Goal: Task Accomplishment & Management: Use online tool/utility

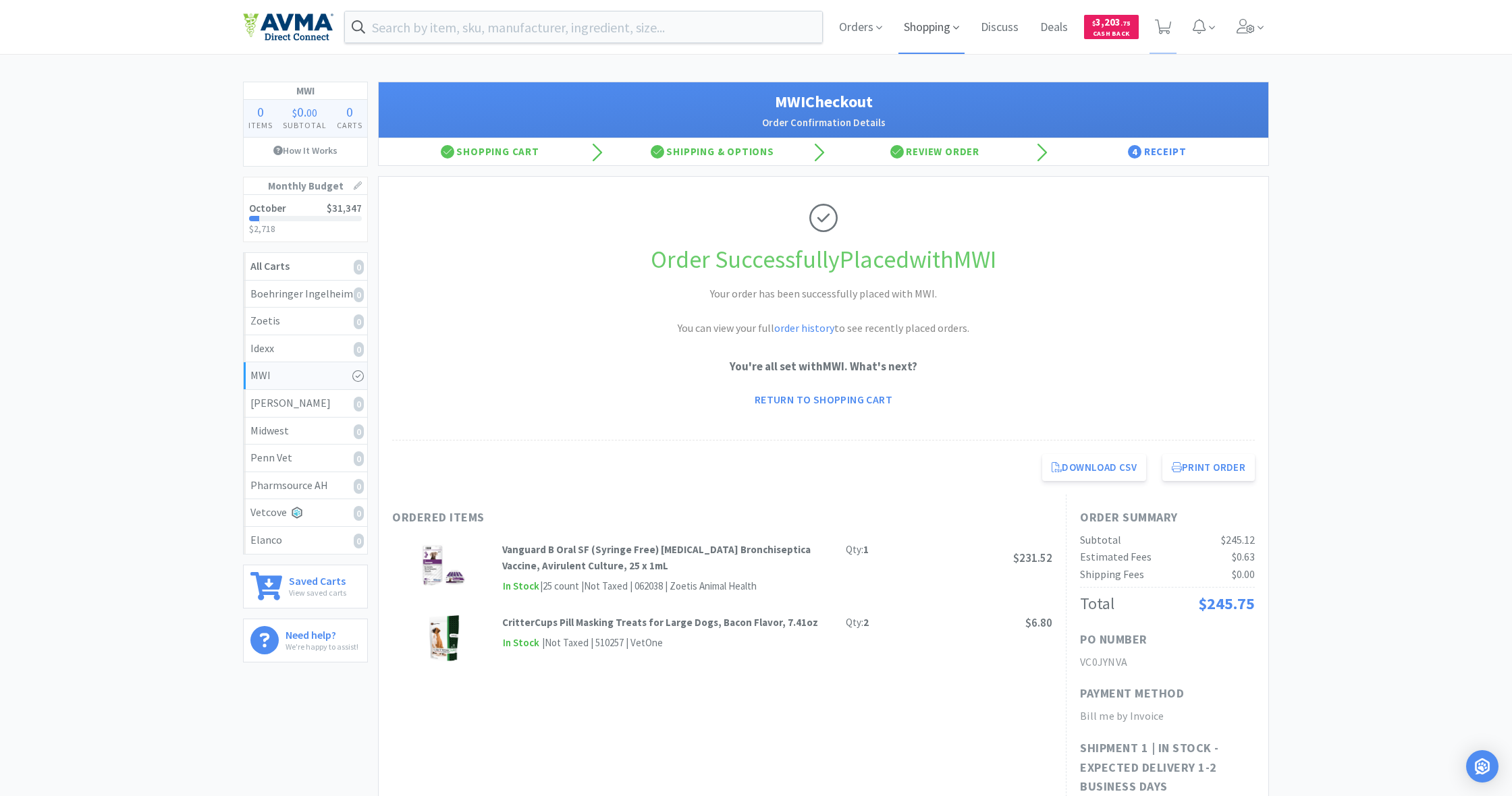
click at [917, 29] on span "Shopping" at bounding box center [931, 27] width 66 height 54
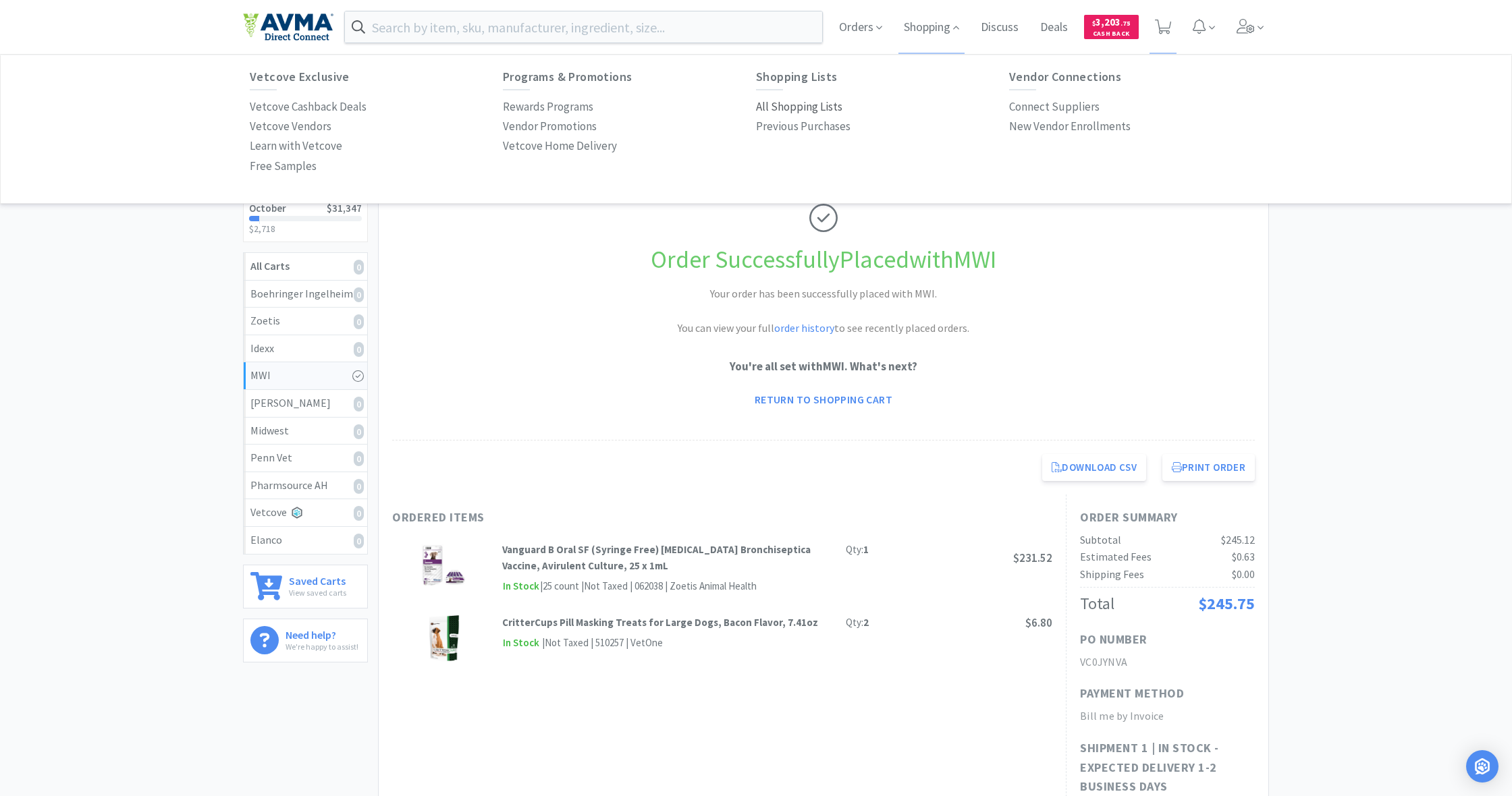
click at [802, 103] on p "All Shopping Lists" at bounding box center [799, 106] width 86 height 18
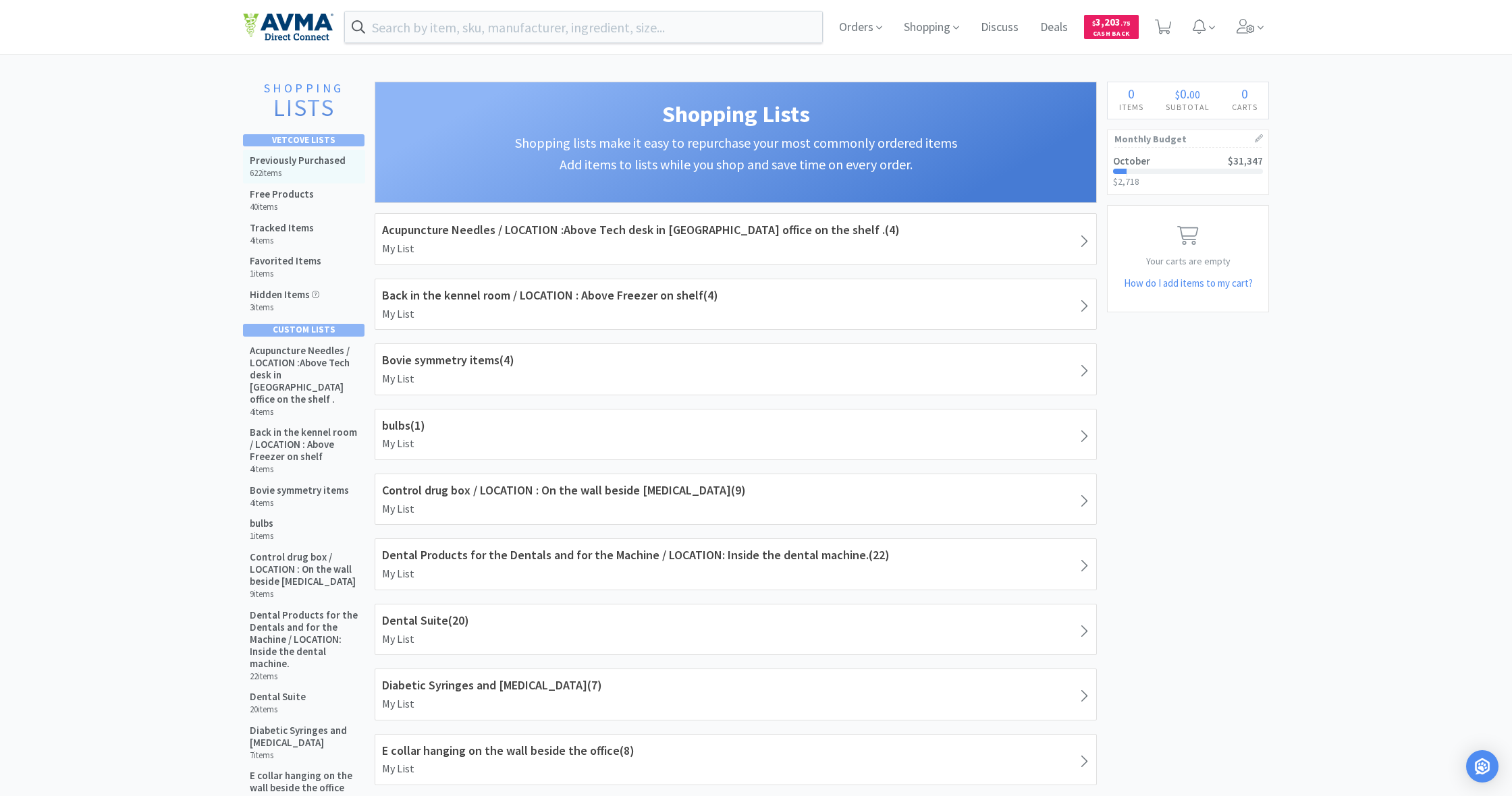
click at [320, 168] on h6 "622 items" at bounding box center [298, 174] width 96 height 10
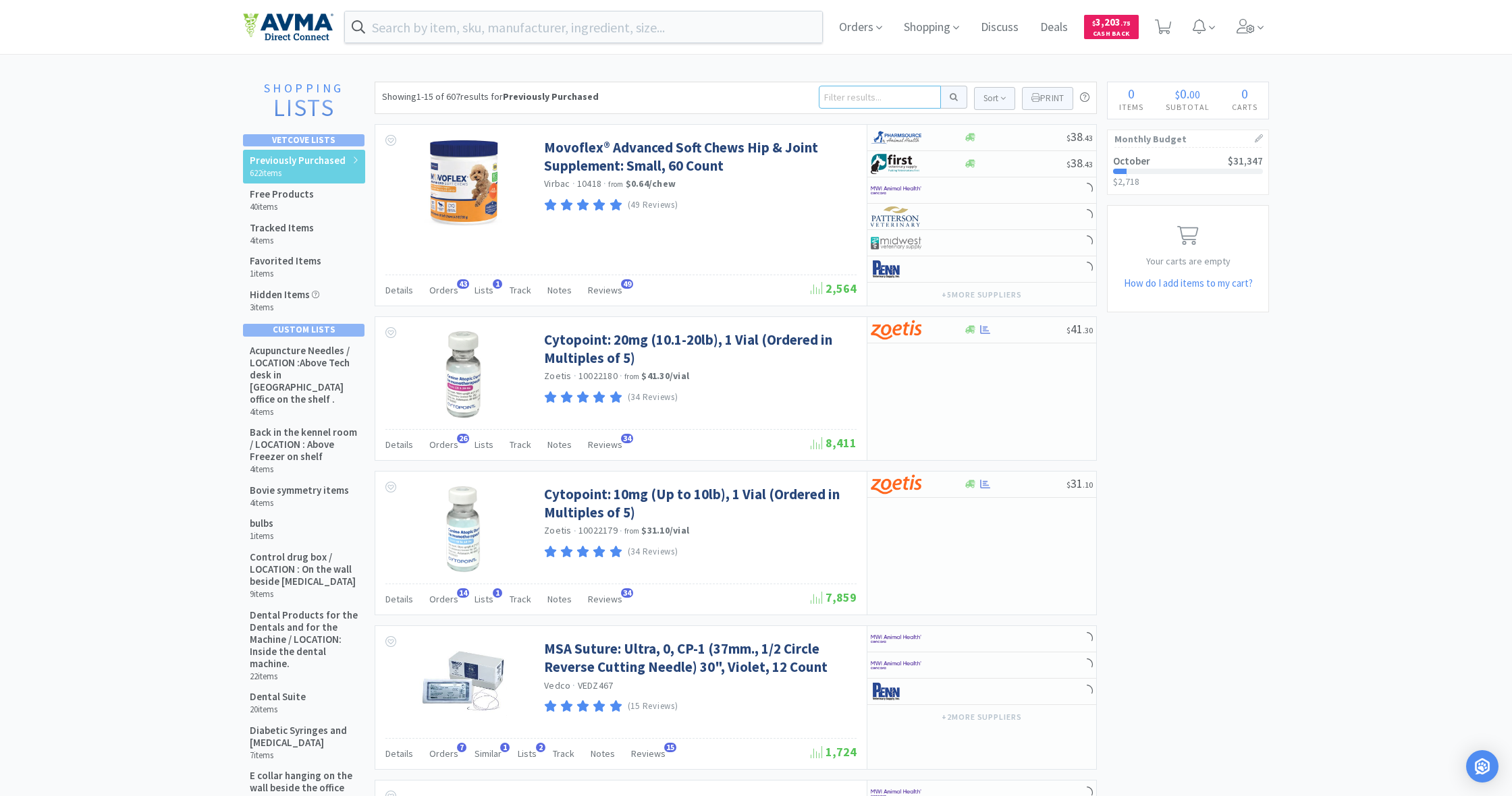
click at [870, 97] on input at bounding box center [880, 97] width 122 height 23
type input "ursolo"
click at [952, 97] on button at bounding box center [954, 97] width 26 height 23
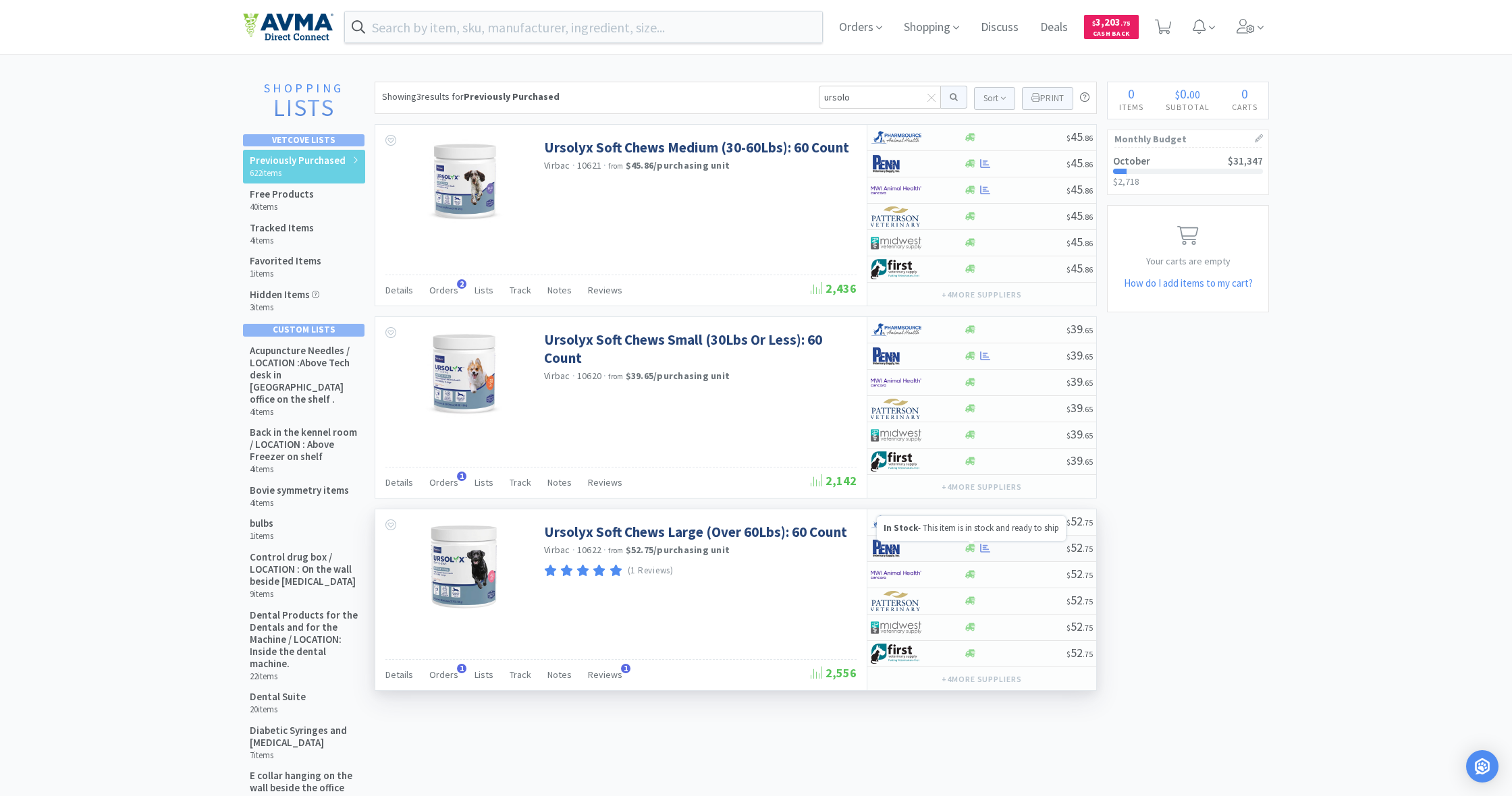
click at [972, 549] on icon at bounding box center [971, 548] width 10 height 8
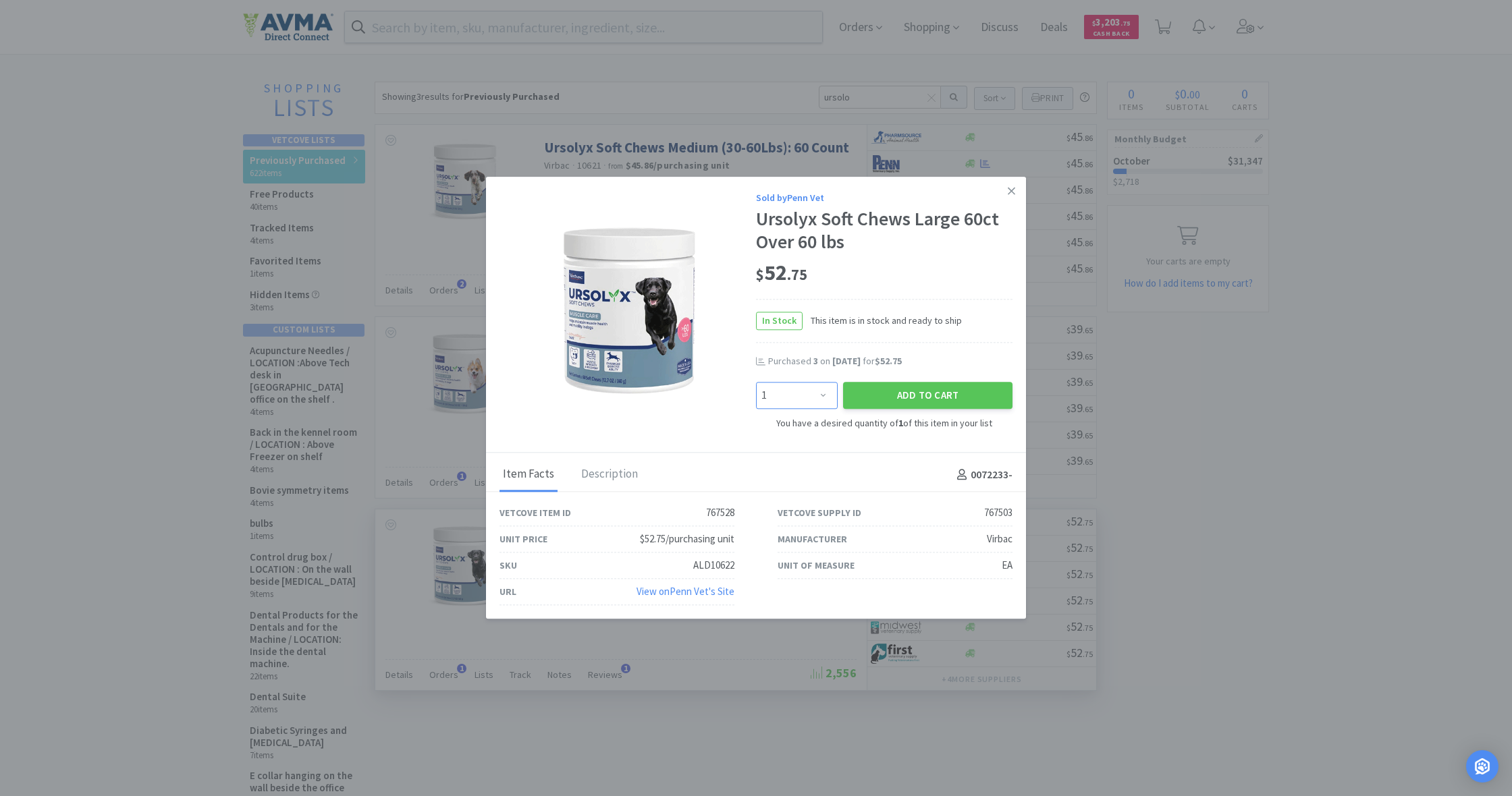
select select "2"
click at [928, 398] on button "Add to Cart" at bounding box center [928, 395] width 169 height 27
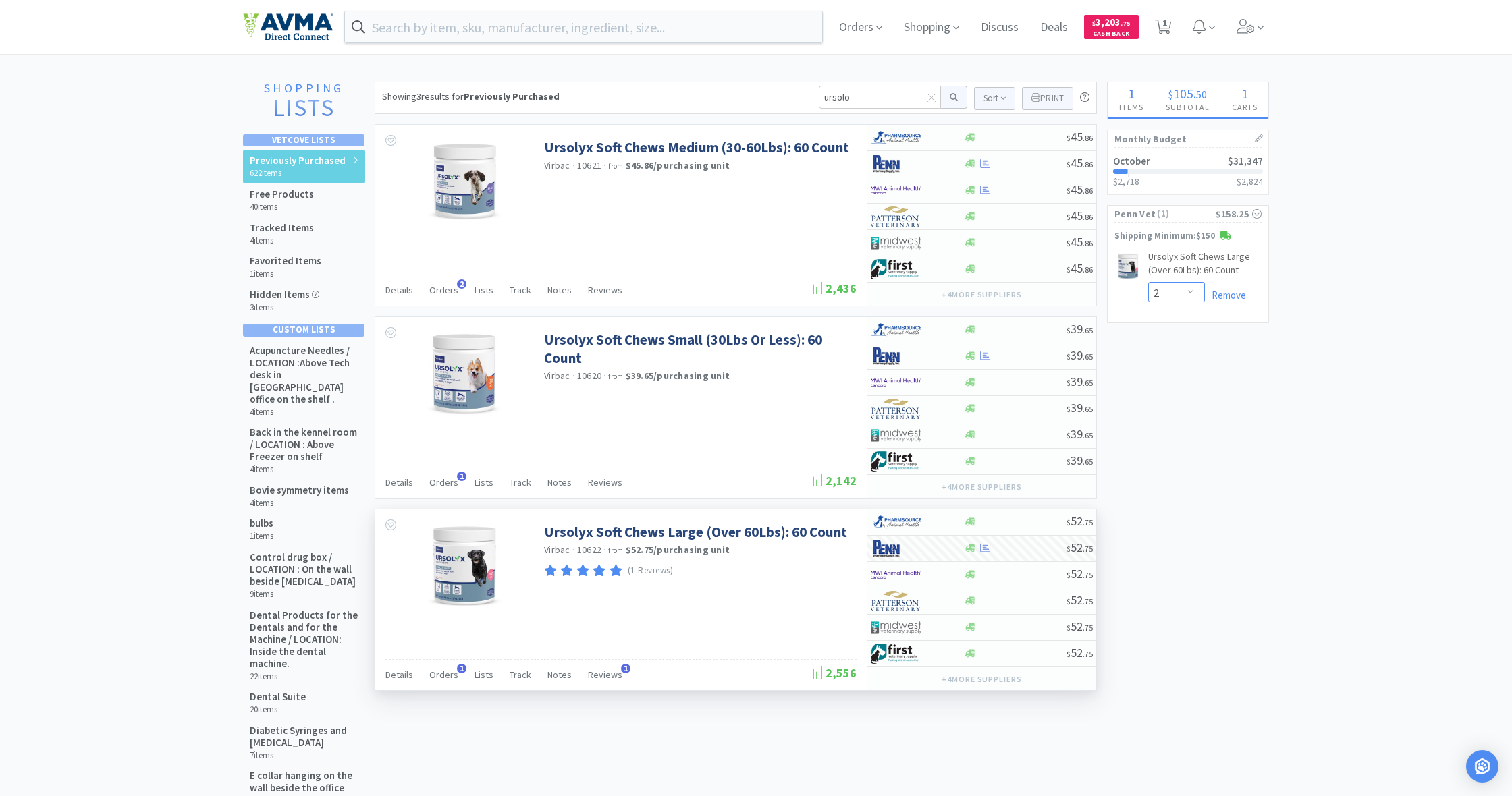
select select "3"
click at [853, 28] on span "Orders" at bounding box center [861, 27] width 54 height 54
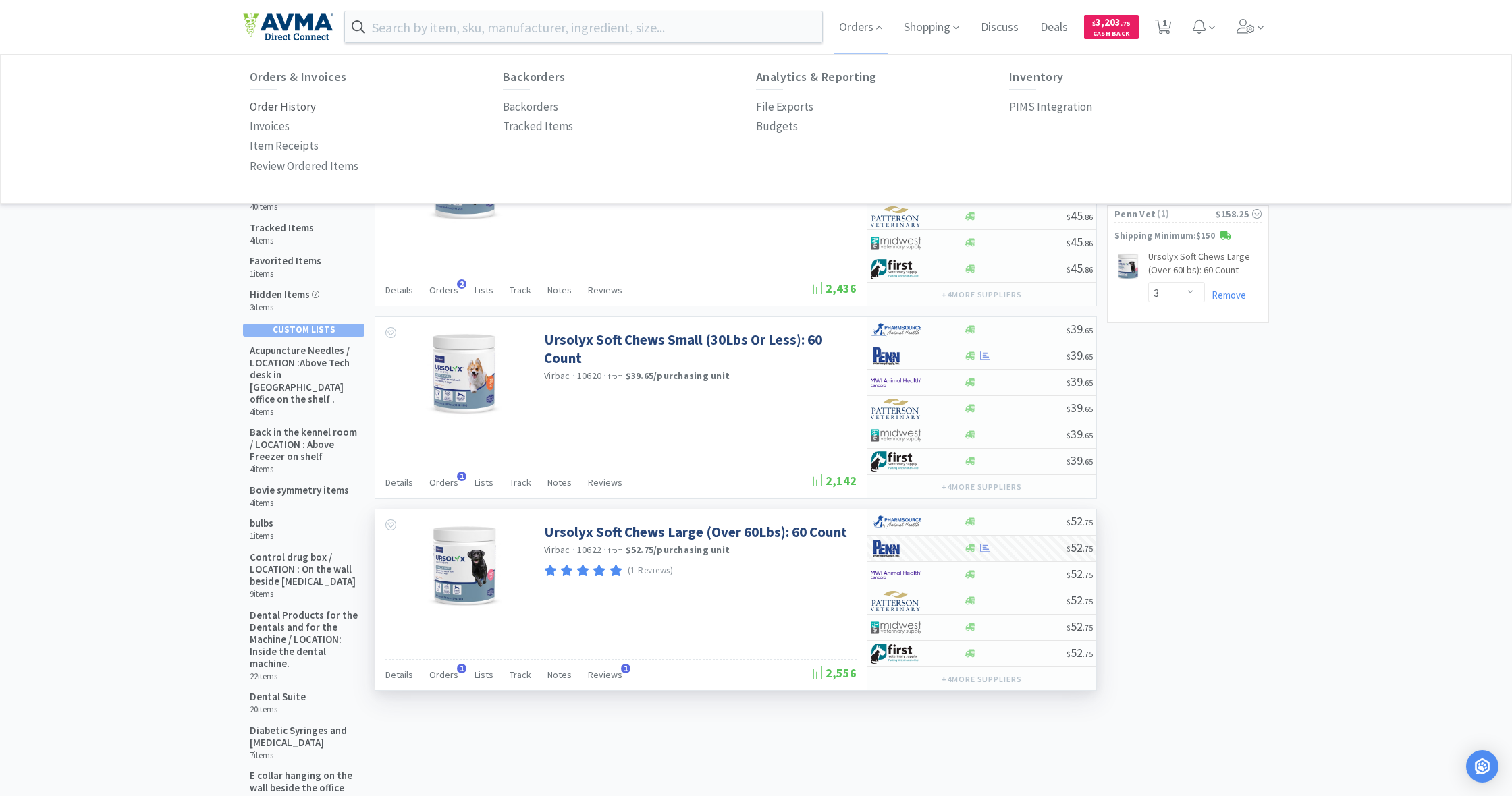
click at [270, 106] on p "Order History" at bounding box center [283, 106] width 66 height 18
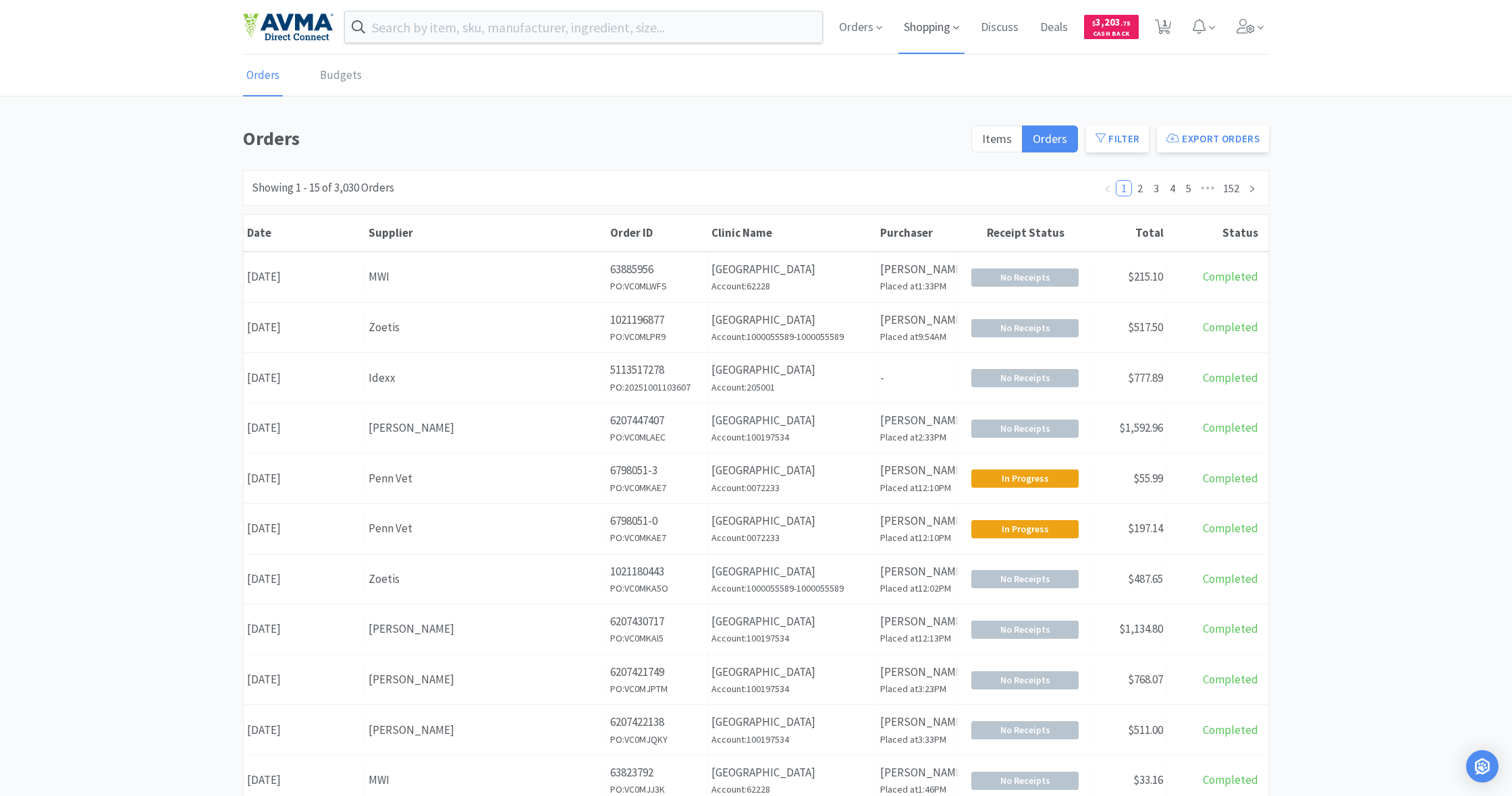
click at [935, 29] on span "Shopping" at bounding box center [931, 27] width 66 height 54
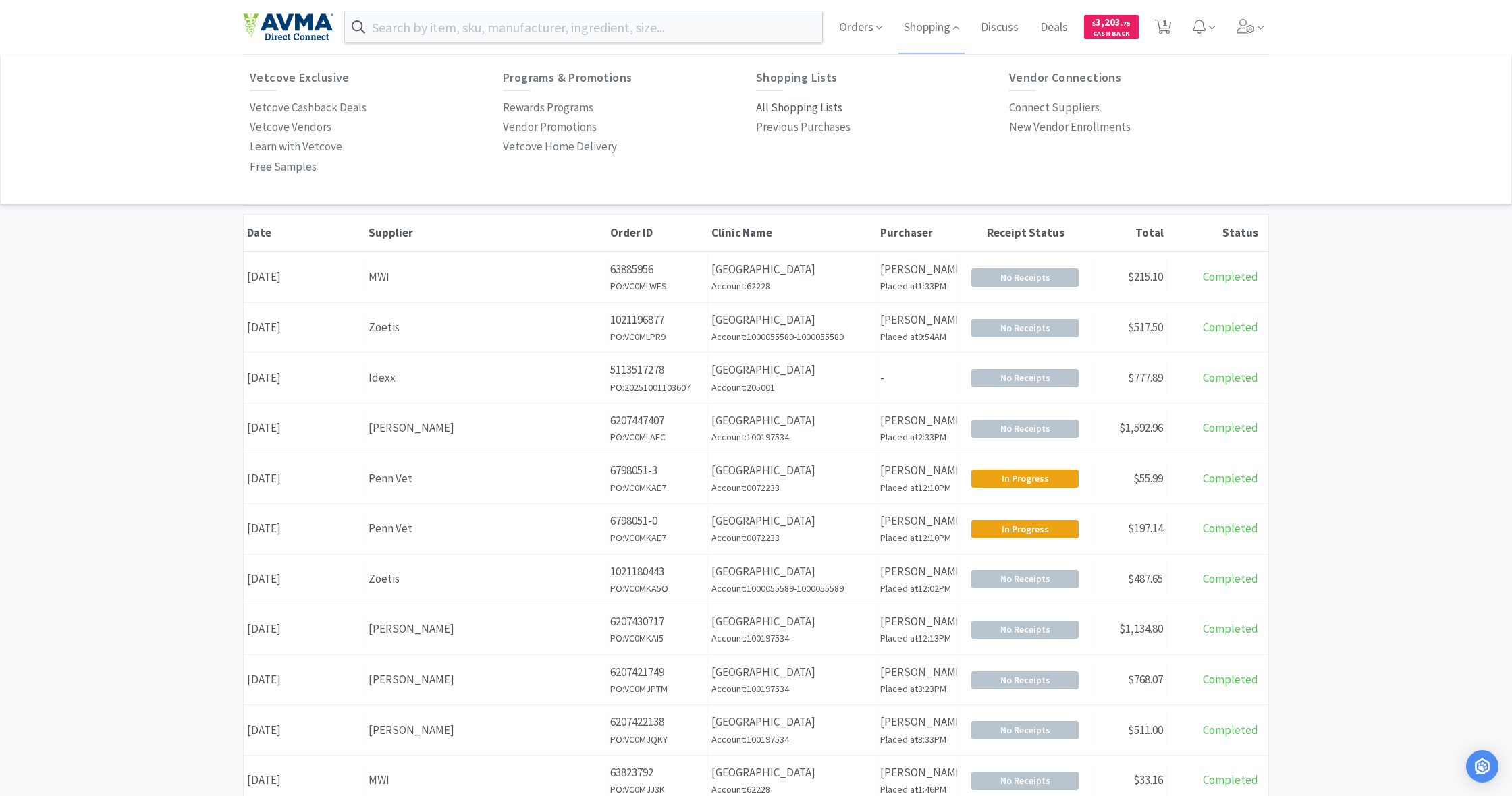
click at [799, 106] on p "All Shopping Lists" at bounding box center [799, 107] width 86 height 18
select select "3"
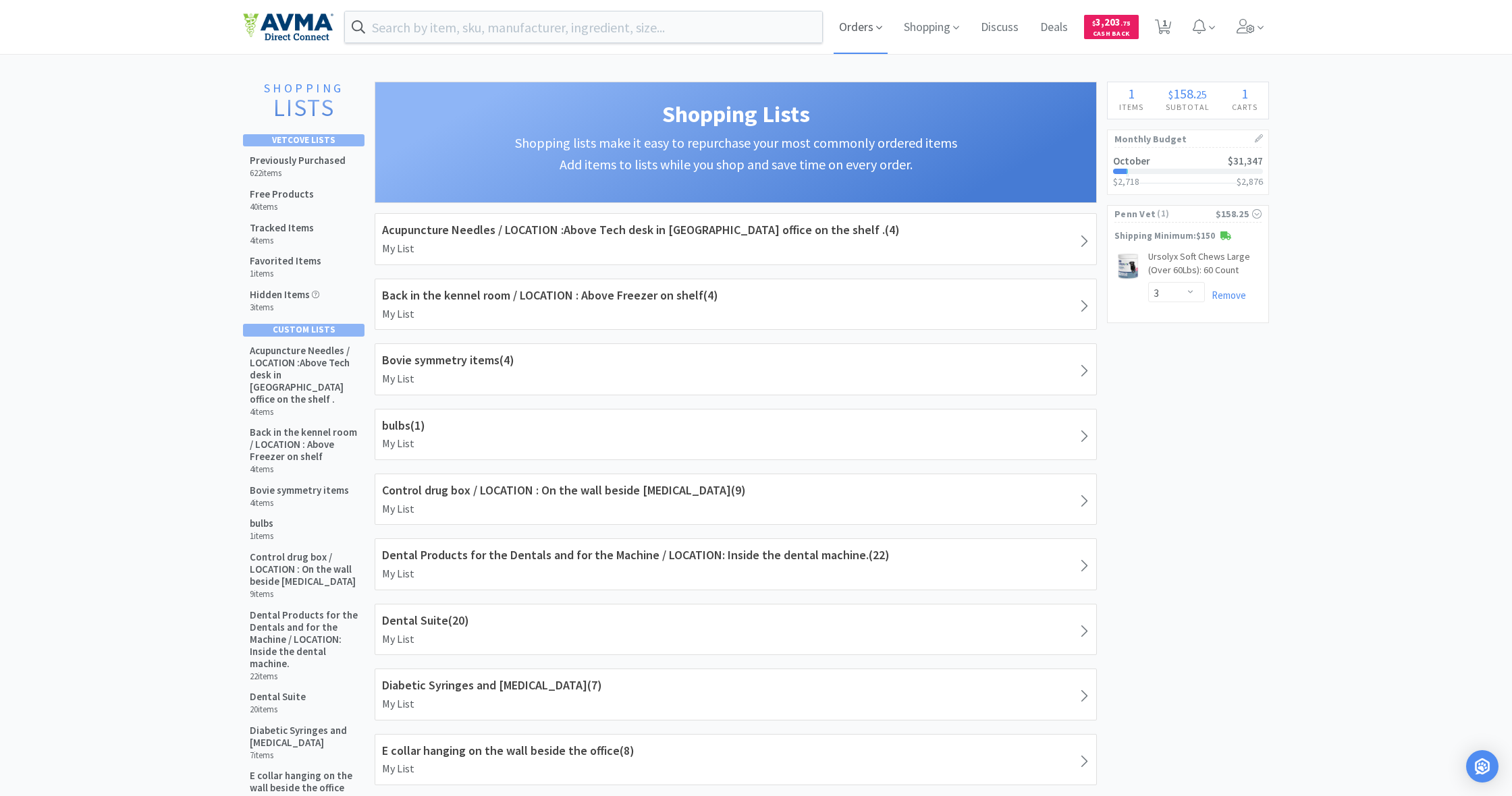
click at [862, 31] on span "Orders" at bounding box center [861, 27] width 54 height 54
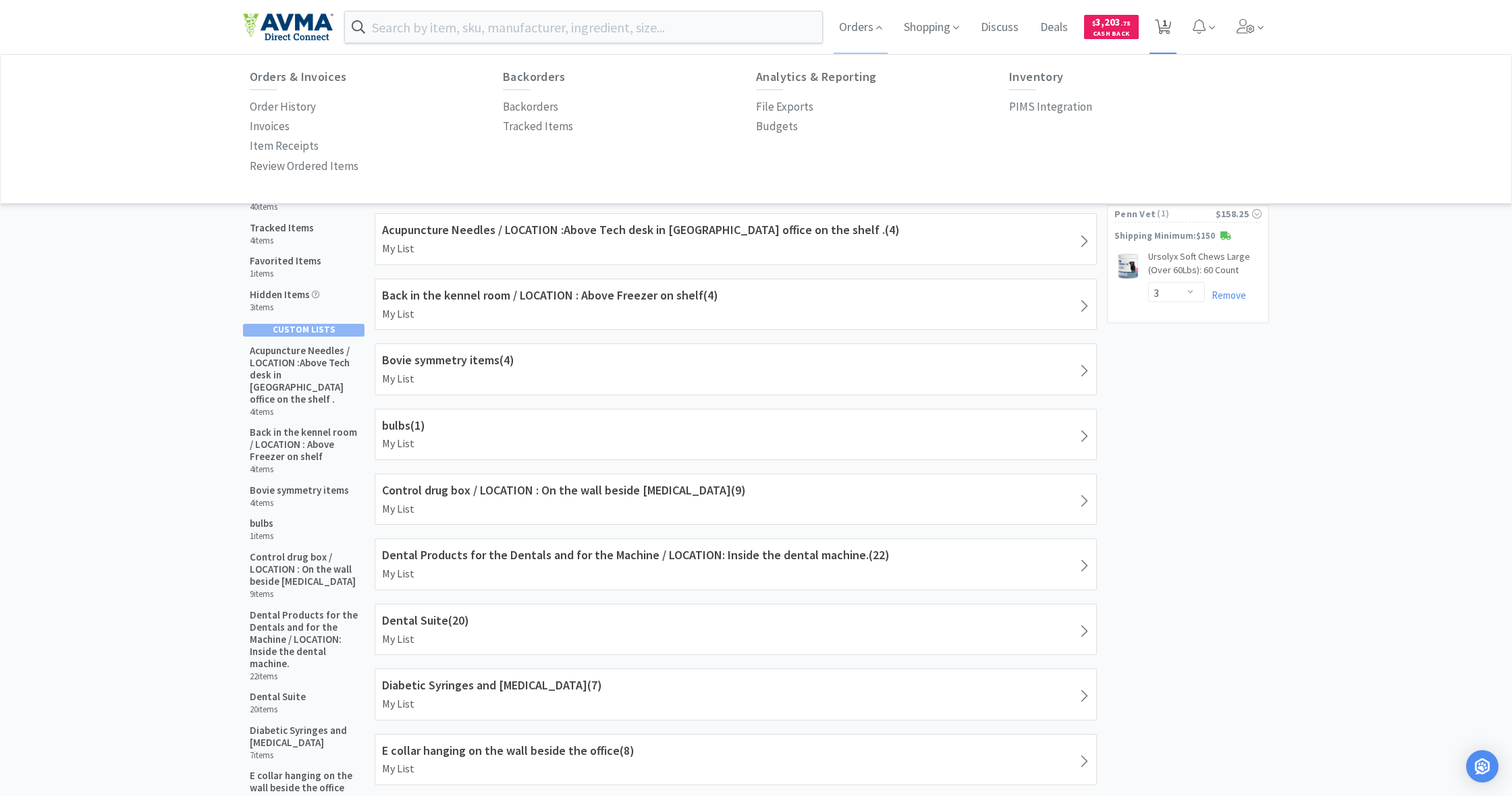
click at [1174, 25] on span "1" at bounding box center [1164, 27] width 28 height 54
select select "3"
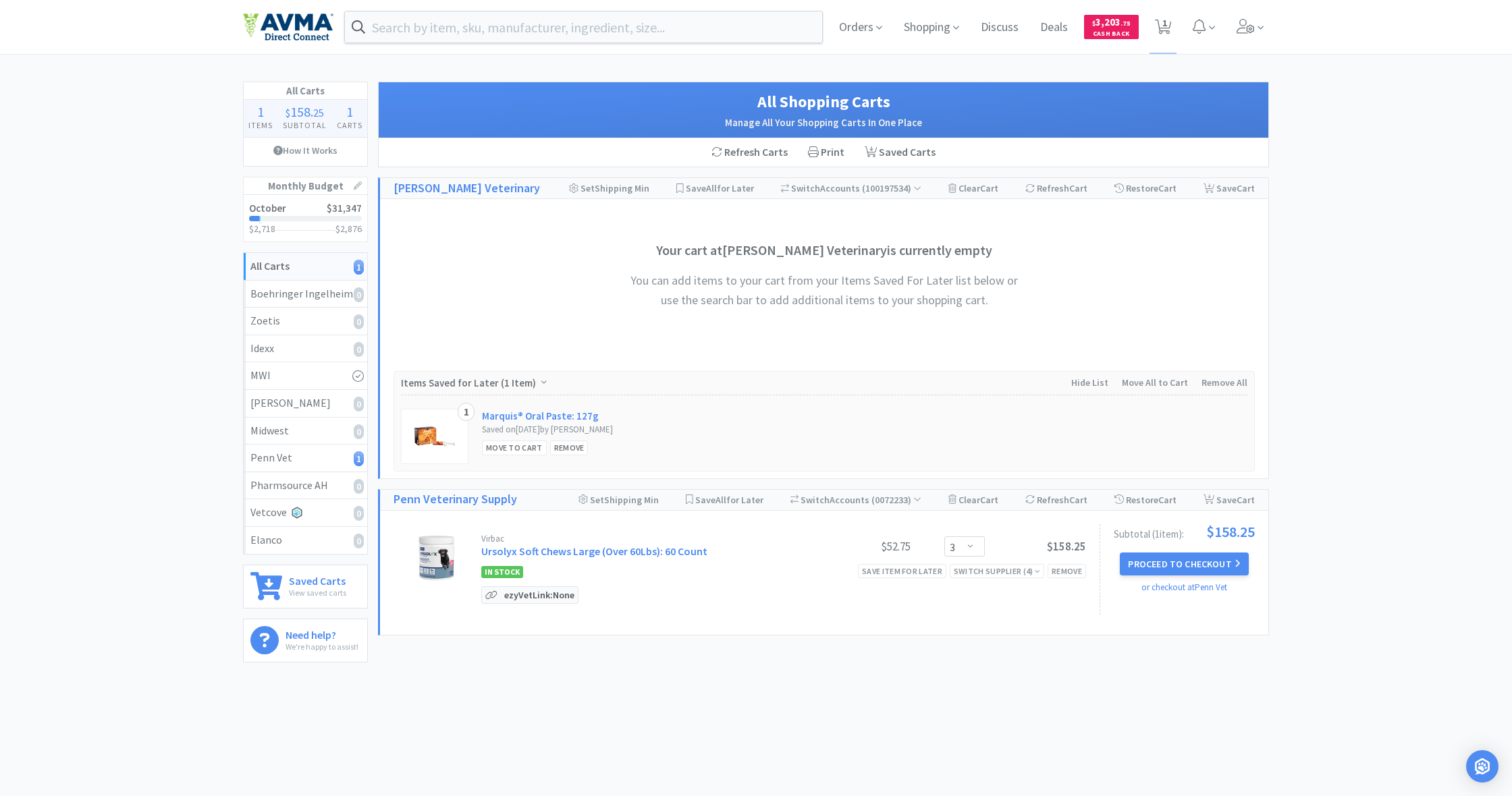
scroll to position [-1, 0]
click at [532, 594] on p "ezyVet Link: None" at bounding box center [540, 595] width 77 height 17
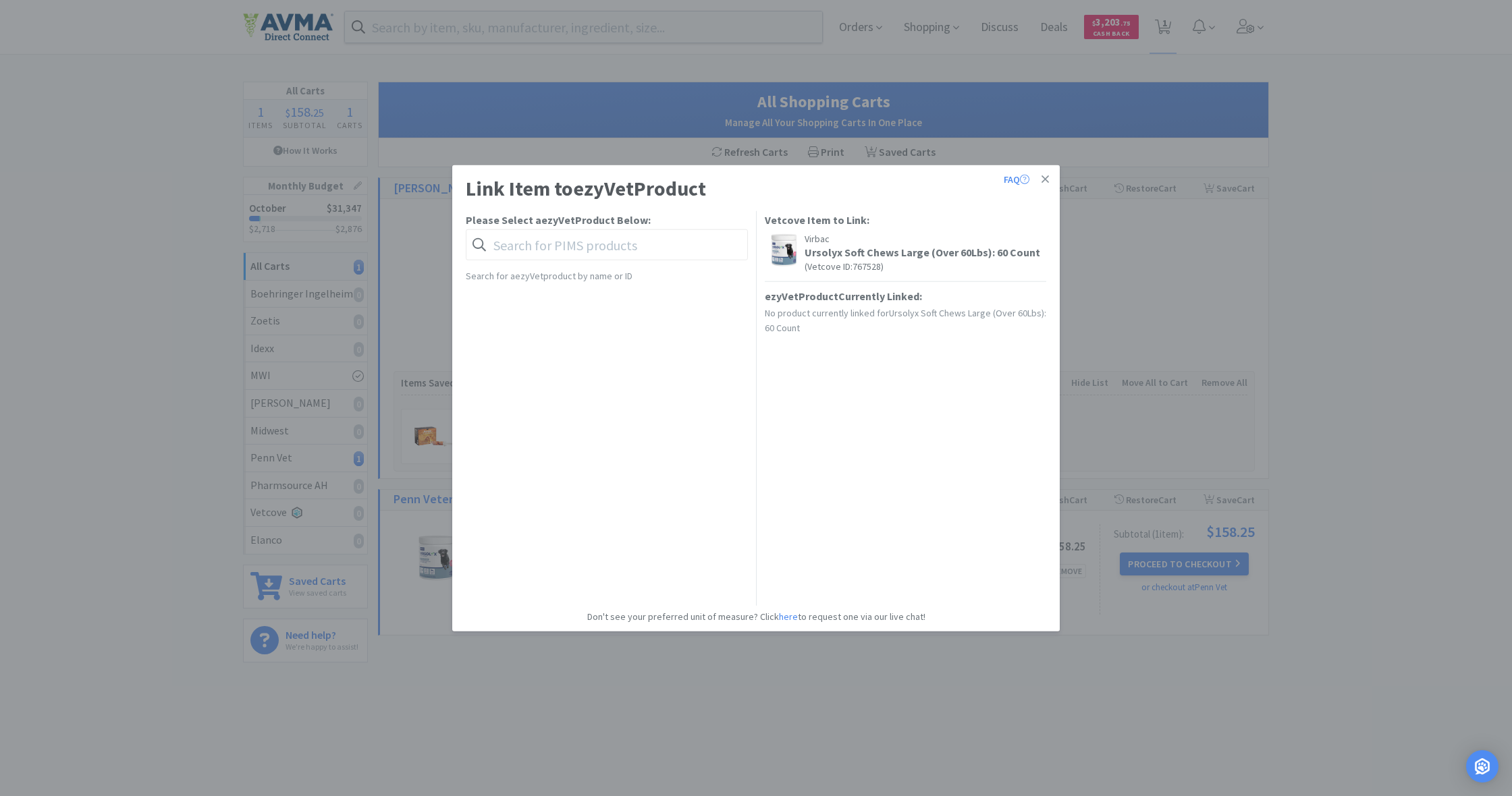
scroll to position [0, 0]
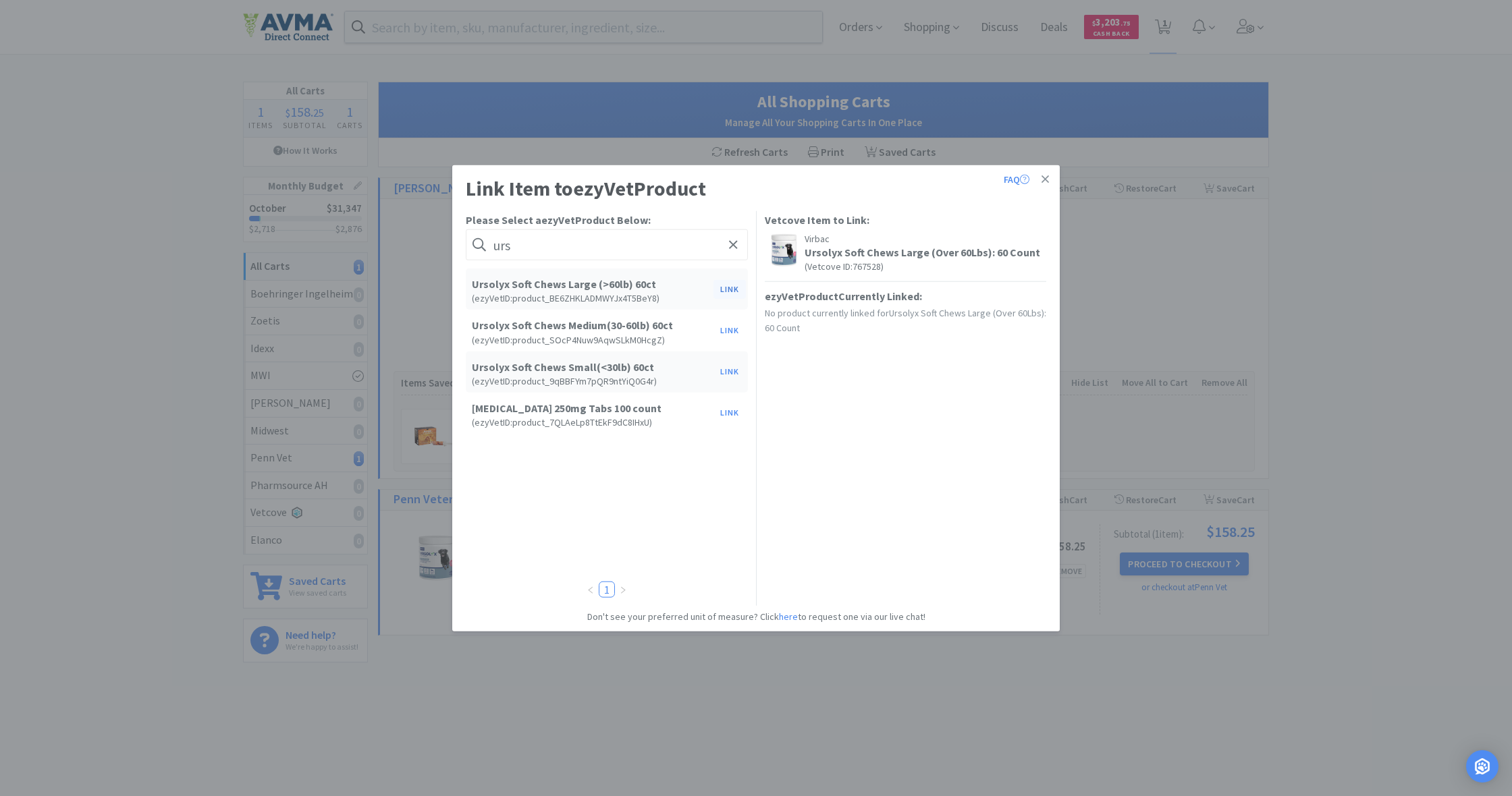
type input "urs"
click at [732, 290] on button "Link" at bounding box center [729, 289] width 32 height 19
click at [964, 403] on span at bounding box center [960, 406] width 13 height 10
click at [821, 481] on li "jar" at bounding box center [869, 477] width 211 height 22
click at [1019, 406] on button "Update" at bounding box center [1020, 404] width 50 height 23
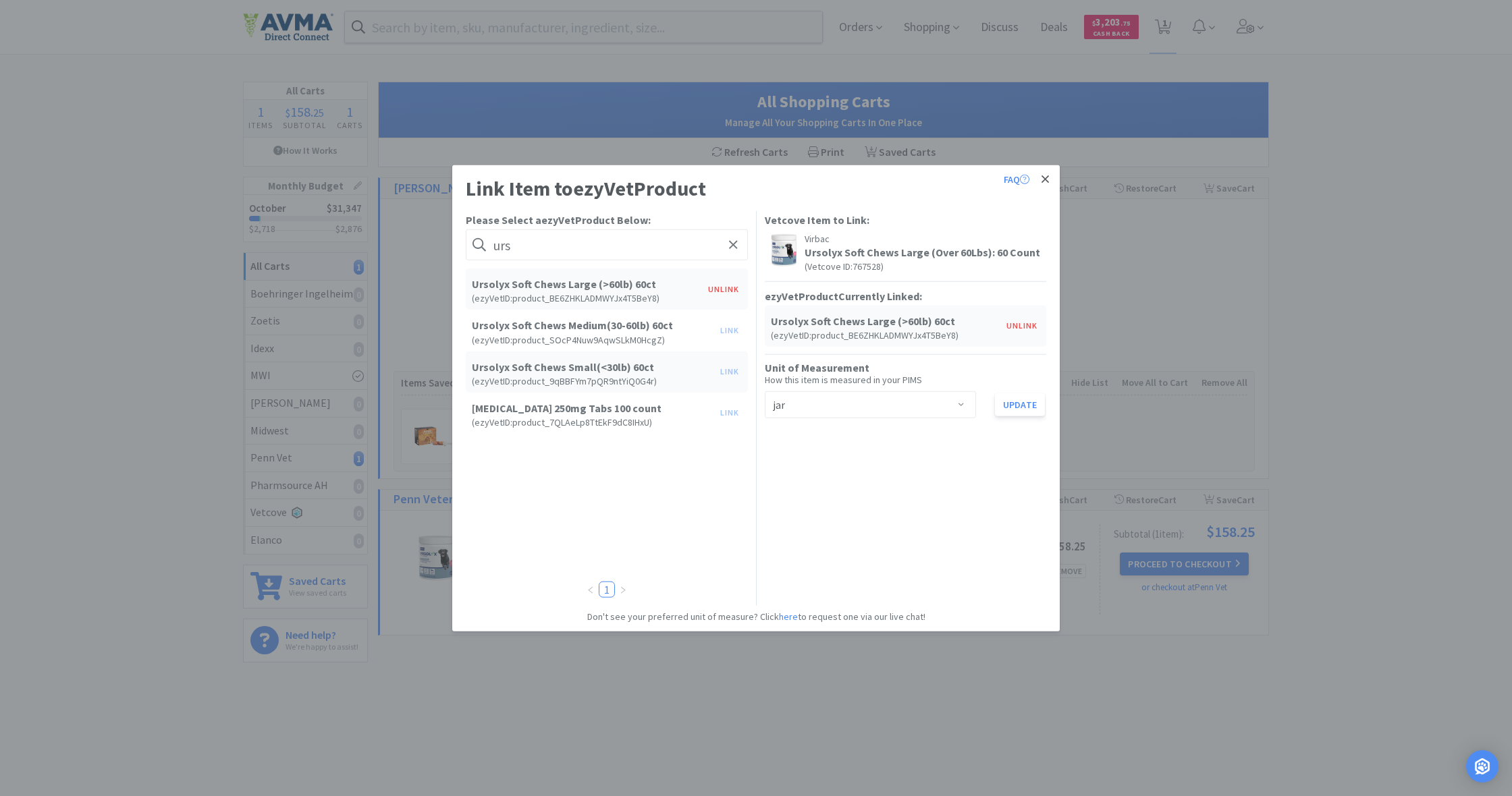
click at [1045, 177] on icon at bounding box center [1045, 180] width 8 height 12
